Goal: Task Accomplishment & Management: Use online tool/utility

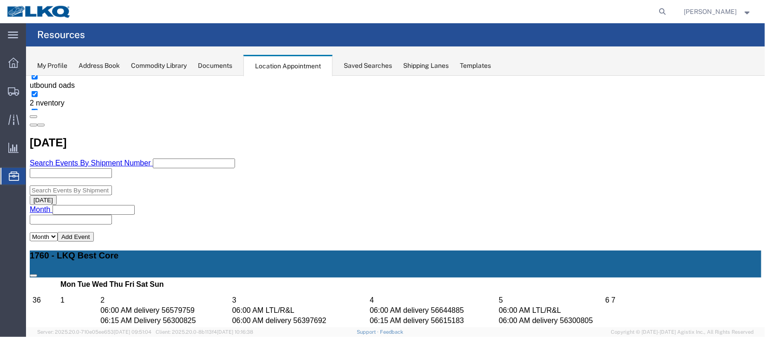
scroll to position [288, 0]
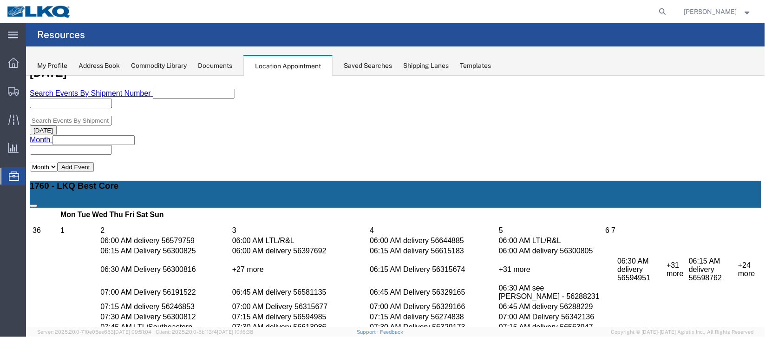
select select "1"
select select "24"
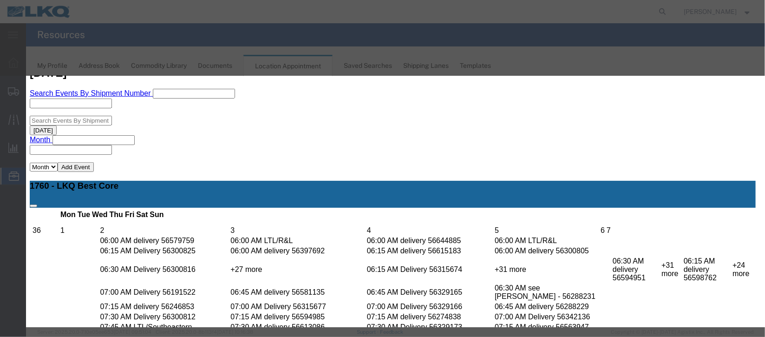
scroll to position [114, 0]
type input "de"
select select "40"
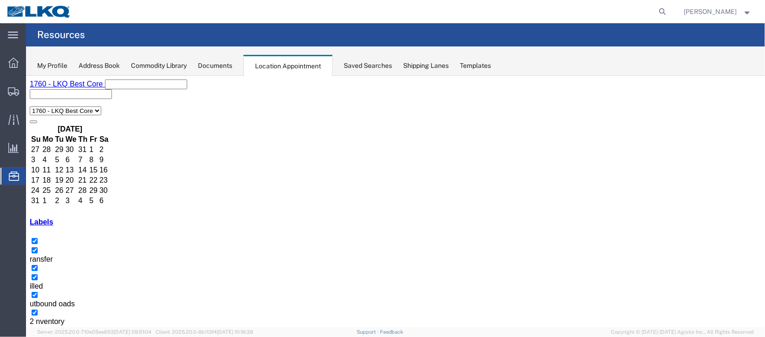
scroll to position [79, 0]
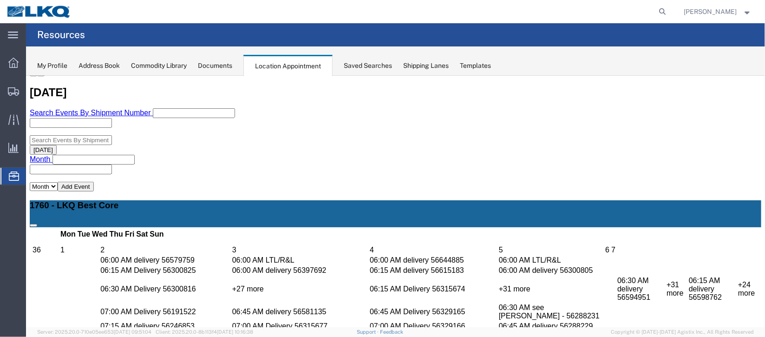
scroll to position [288, 0]
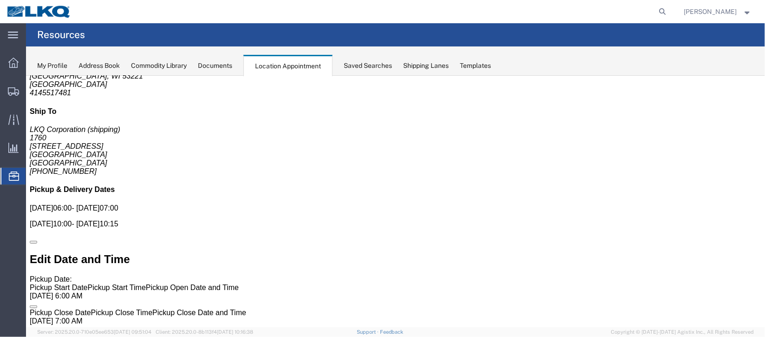
scroll to position [0, 0]
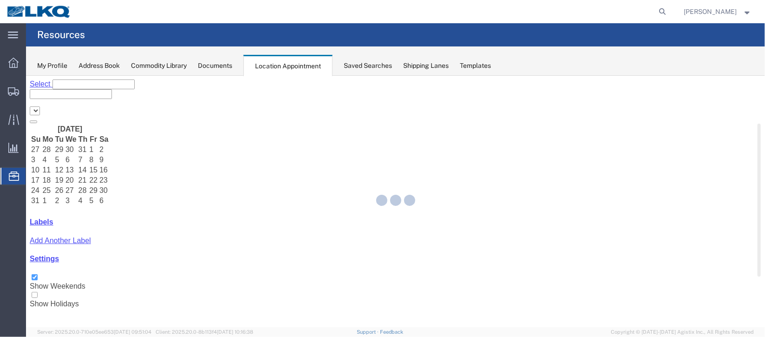
select select "27634"
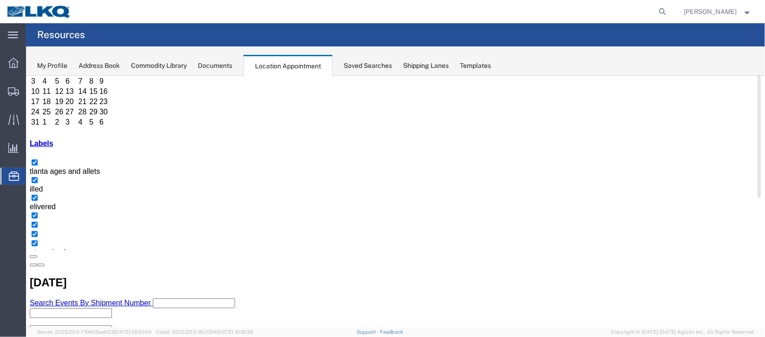
scroll to position [79, 0]
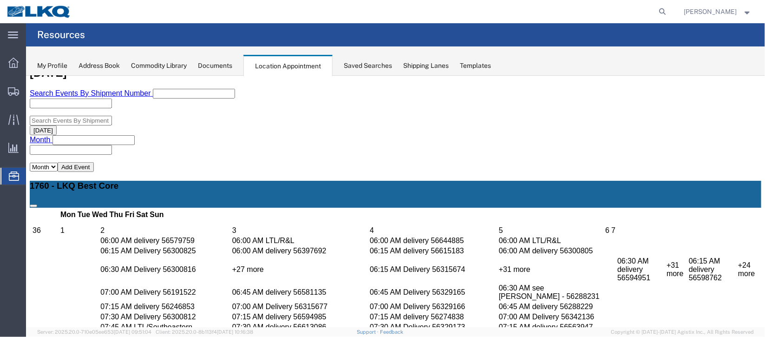
scroll to position [358, 0]
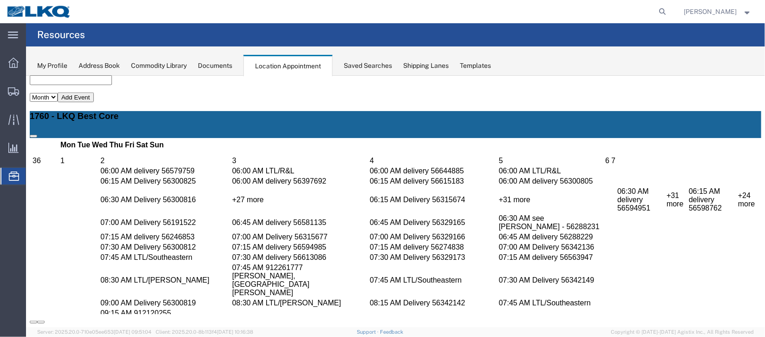
select select "1"
select select
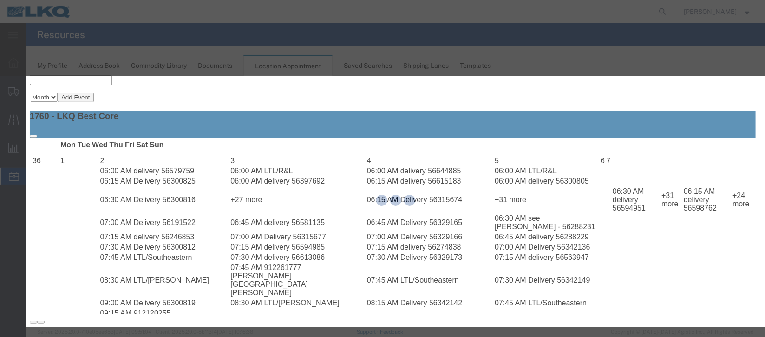
select select
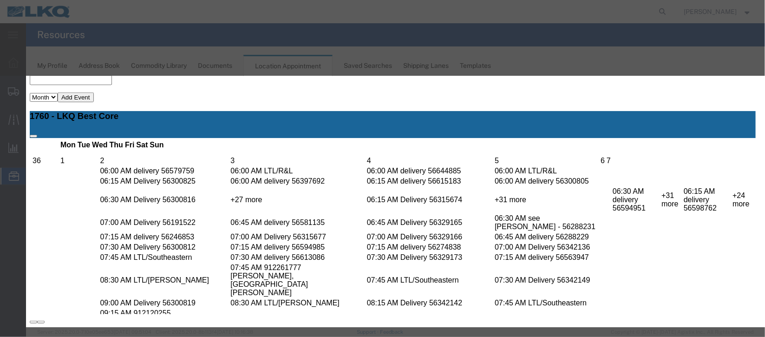
scroll to position [118, 0]
select select "40"
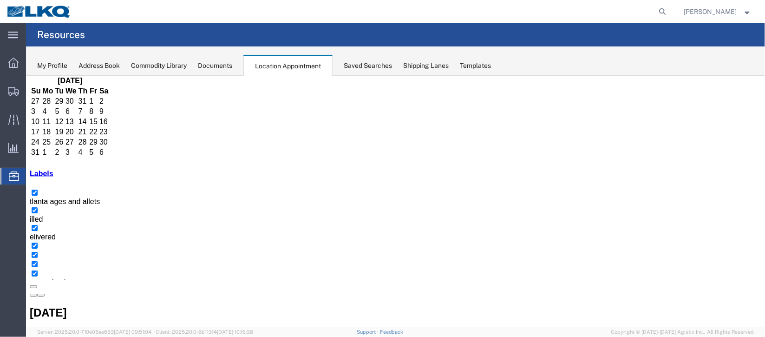
scroll to position [79, 0]
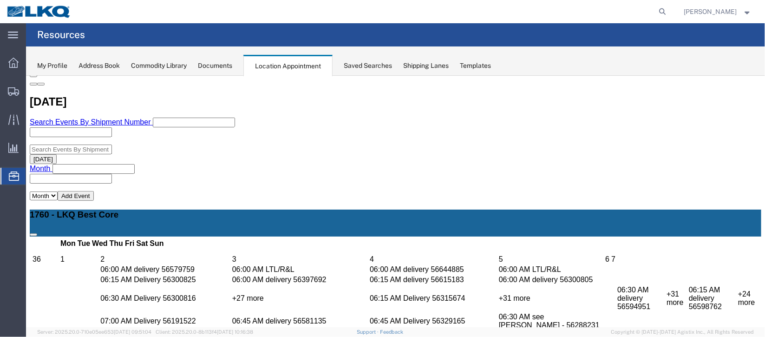
scroll to position [288, 0]
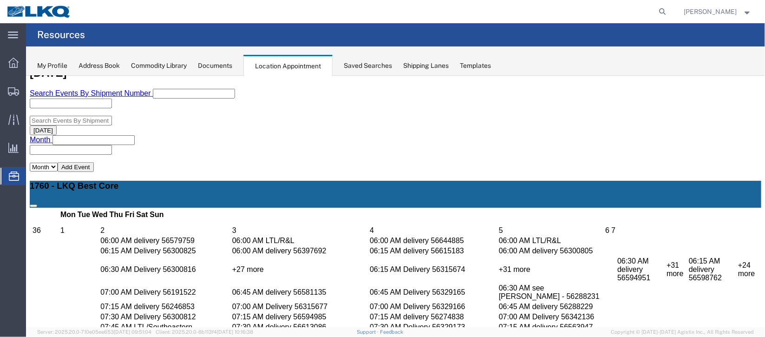
select select "1"
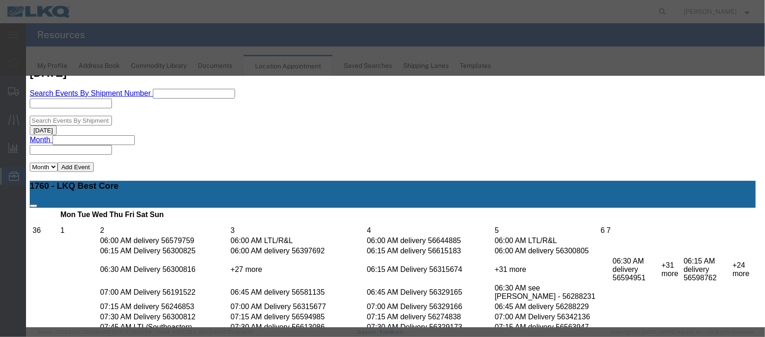
scroll to position [114, 0]
select select "40"
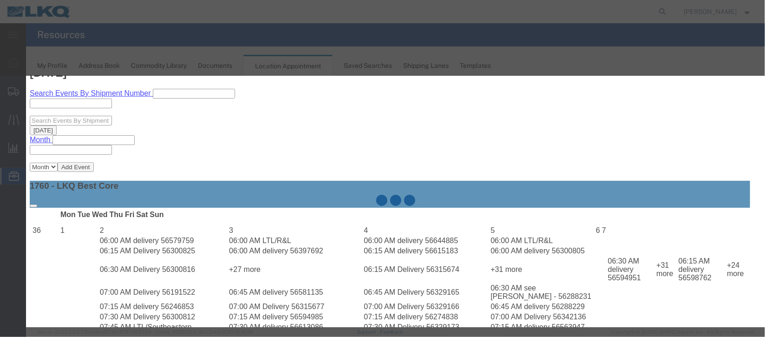
scroll to position [0, 0]
